Goal: Task Accomplishment & Management: Use online tool/utility

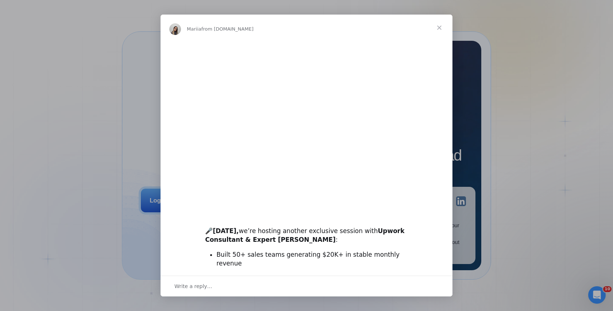
click at [438, 27] on span "Close" at bounding box center [439, 28] width 26 height 26
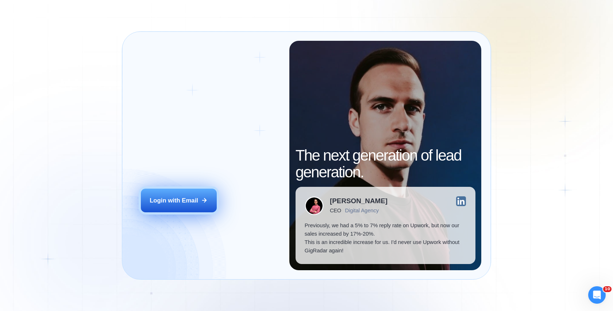
click at [193, 205] on div "Login with Email" at bounding box center [174, 201] width 49 height 8
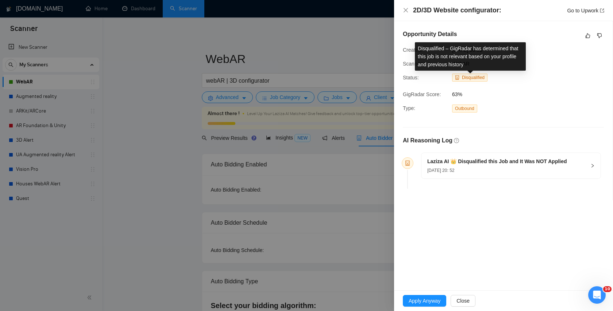
click at [470, 77] on span "Disqualified" at bounding box center [473, 77] width 23 height 5
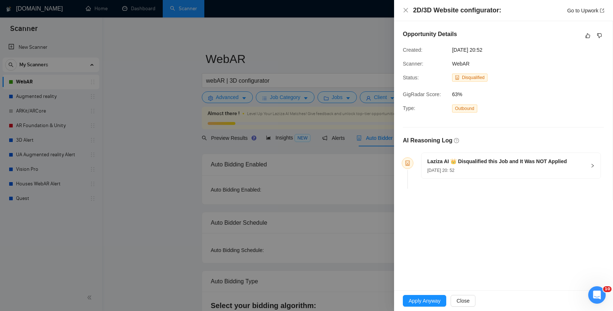
click at [585, 168] on span "Laziza AI 👑 Disqualified this Job and It Was NOT Applied [DATE] 20: 52" at bounding box center [506, 166] width 159 height 17
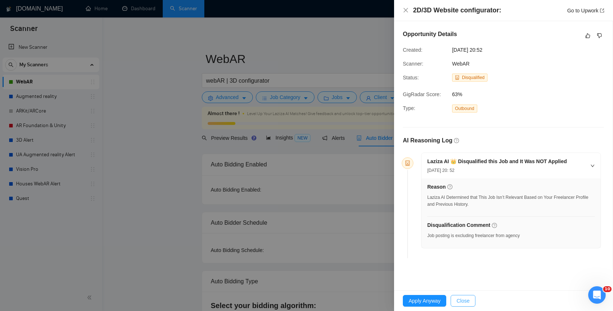
click at [462, 300] on span "Close" at bounding box center [462, 301] width 13 height 8
